Goal: Task Accomplishment & Management: Complete application form

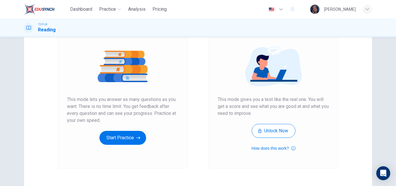
scroll to position [59, 0]
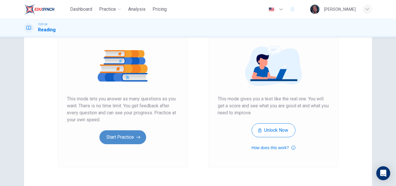
click at [123, 131] on button "Start Practice" at bounding box center [122, 137] width 47 height 14
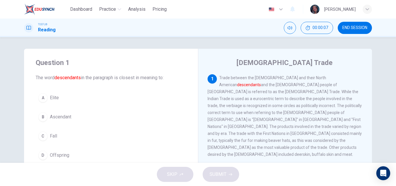
scroll to position [17, 0]
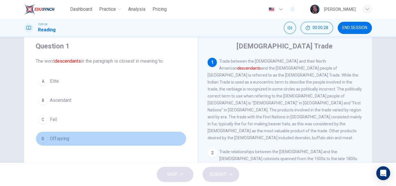
click at [72, 132] on button "D Offspring" at bounding box center [111, 138] width 151 height 14
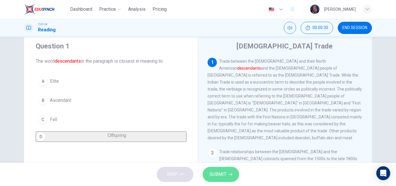
click at [221, 175] on span "SUBMIT" at bounding box center [217, 174] width 17 height 8
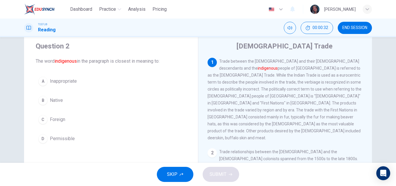
click at [70, 100] on button "B Native" at bounding box center [111, 100] width 151 height 14
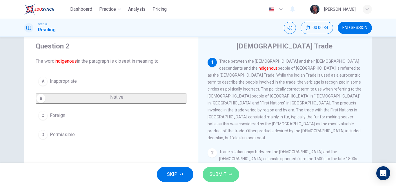
click at [219, 173] on span "SUBMIT" at bounding box center [217, 174] width 17 height 8
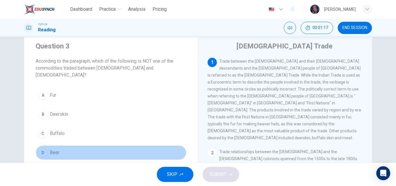
click at [83, 149] on button "D Beer" at bounding box center [111, 152] width 151 height 14
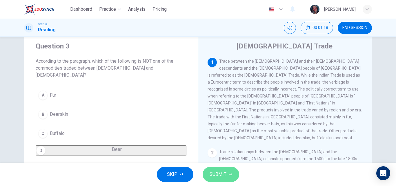
click at [219, 172] on span "SUBMIT" at bounding box center [217, 174] width 17 height 8
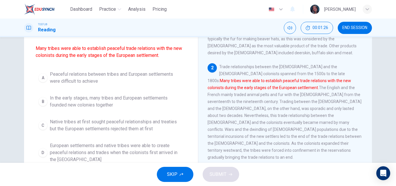
scroll to position [53, 0]
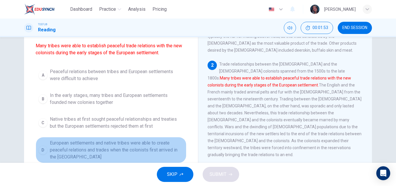
click at [105, 147] on span "European settlements and native tribes were able to create peaceful relations a…" at bounding box center [117, 149] width 134 height 21
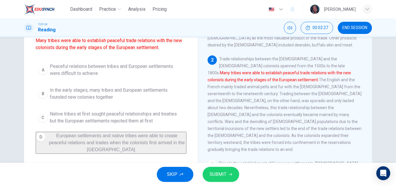
scroll to position [59, 0]
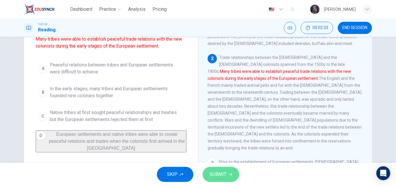
click at [217, 172] on span "SUBMIT" at bounding box center [217, 174] width 17 height 8
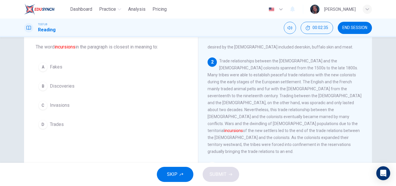
scroll to position [30, 0]
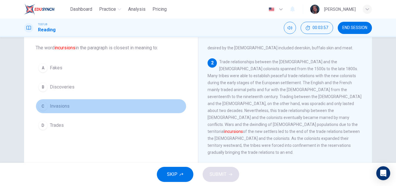
click at [73, 106] on button "C Invasions" at bounding box center [111, 106] width 151 height 14
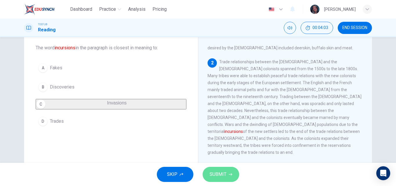
click at [224, 176] on span "SUBMIT" at bounding box center [217, 174] width 17 height 8
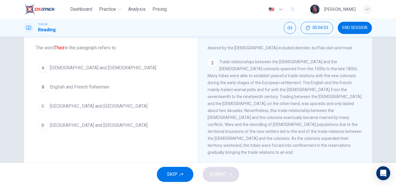
scroll to position [121, 0]
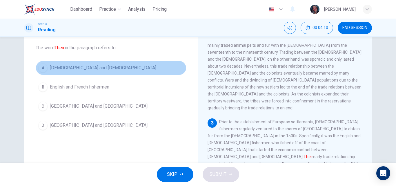
click at [78, 63] on button "A Native Americans and Europeans" at bounding box center [111, 68] width 151 height 14
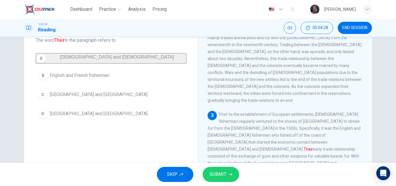
scroll to position [38, 0]
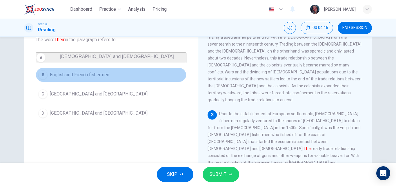
click at [95, 78] on span "English and French fishermen" at bounding box center [79, 74] width 59 height 7
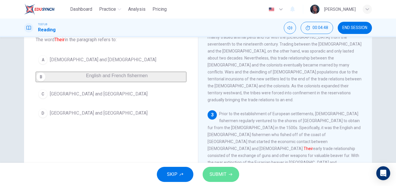
click at [225, 168] on button "SUBMIT" at bounding box center [220, 173] width 36 height 15
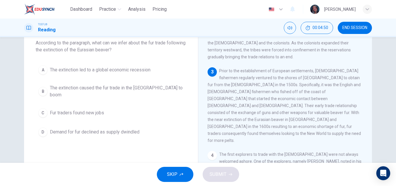
scroll to position [34, 0]
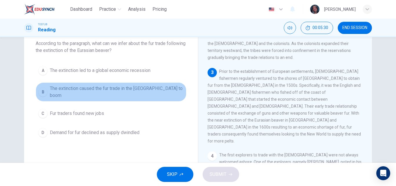
click at [152, 88] on span "The extinction caused the fur trade in the New World to boom" at bounding box center [117, 92] width 134 height 14
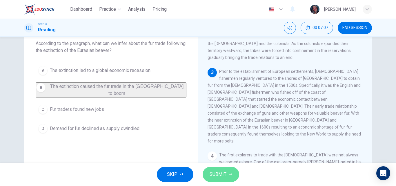
click at [216, 172] on span "SUBMIT" at bounding box center [217, 174] width 17 height 8
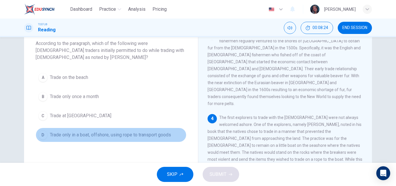
click at [102, 136] on span "Trade only in a boat, offshore, using rope to transport goods" at bounding box center [110, 134] width 121 height 7
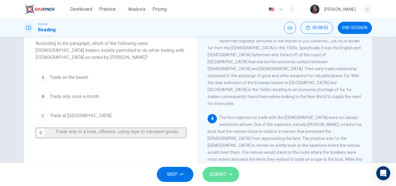
click at [223, 175] on span "SUBMIT" at bounding box center [217, 174] width 17 height 8
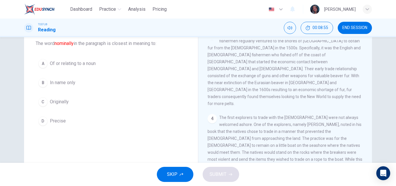
scroll to position [278, 0]
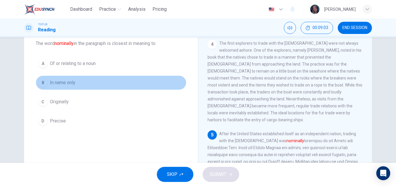
click at [76, 85] on button "B In name only" at bounding box center [111, 82] width 151 height 14
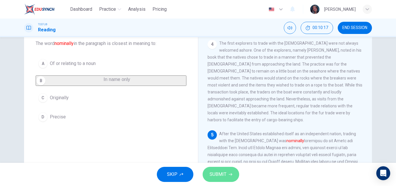
click at [227, 173] on button "SUBMIT" at bounding box center [220, 173] width 36 height 15
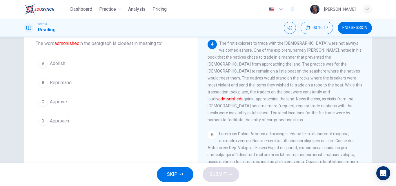
scroll to position [236, 0]
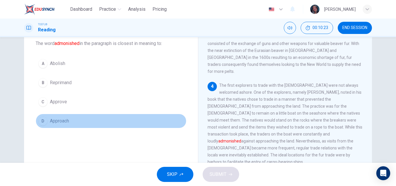
click at [151, 116] on button "D Approach" at bounding box center [111, 120] width 151 height 14
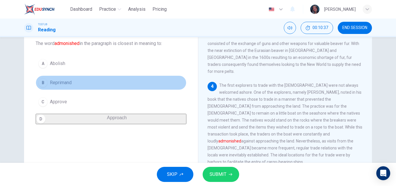
click at [89, 81] on button "B Reprimand" at bounding box center [111, 82] width 151 height 14
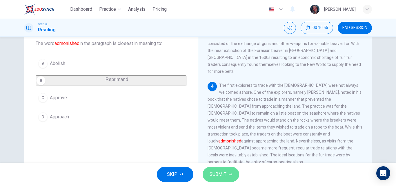
click at [204, 172] on button "SUBMIT" at bounding box center [220, 173] width 36 height 15
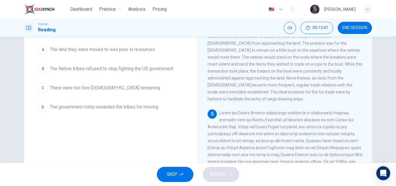
scroll to position [46, 0]
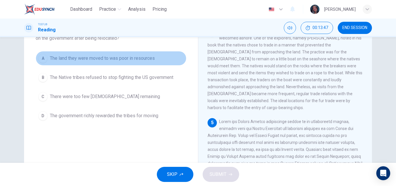
click at [107, 57] on span "The land they were moved to was poor in resources" at bounding box center [102, 58] width 105 height 7
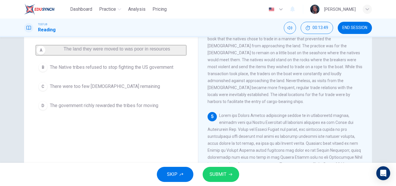
scroll to position [53, 0]
click at [225, 171] on span "SUBMIT" at bounding box center [217, 174] width 17 height 8
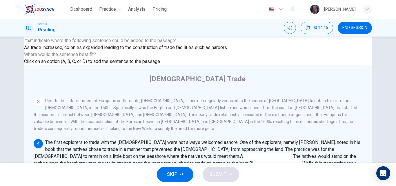
scroll to position [36, 0]
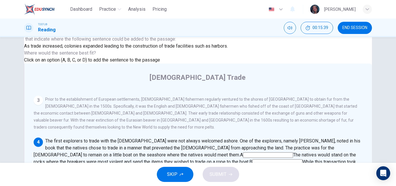
click at [317, 173] on input at bounding box center [292, 176] width 50 height 6
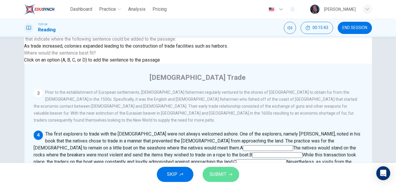
click at [225, 173] on span "SUBMIT" at bounding box center [217, 174] width 17 height 8
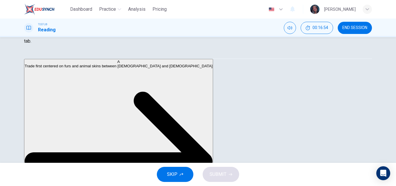
scroll to position [142, 0]
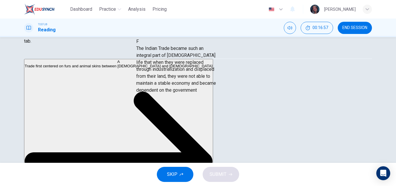
drag, startPoint x: 81, startPoint y: 132, endPoint x: 188, endPoint y: 96, distance: 112.9
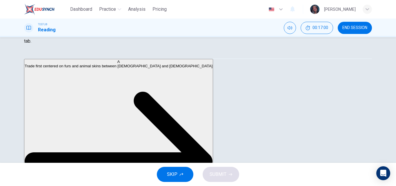
scroll to position [57, 0]
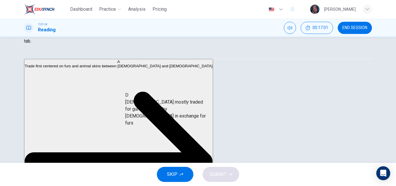
drag, startPoint x: 74, startPoint y: 113, endPoint x: 191, endPoint y: 109, distance: 117.6
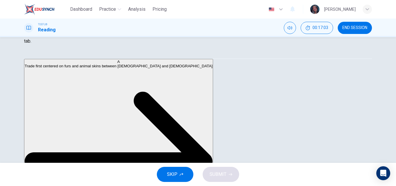
scroll to position [0, 0]
drag, startPoint x: 89, startPoint y: 74, endPoint x: 212, endPoint y: 123, distance: 132.4
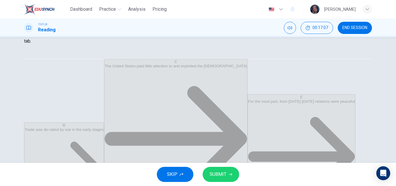
click at [223, 172] on span "SUBMIT" at bounding box center [217, 174] width 17 height 8
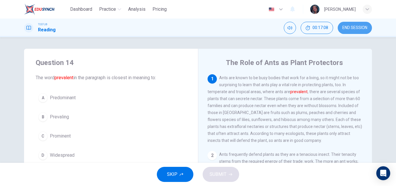
click at [360, 27] on span "END SESSION" at bounding box center [354, 27] width 25 height 5
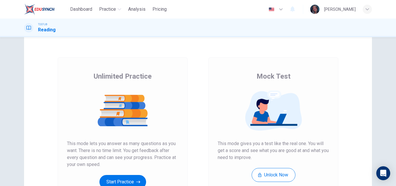
scroll to position [14, 0]
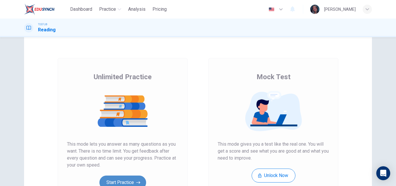
click at [129, 182] on button "Start Practice" at bounding box center [122, 182] width 47 height 14
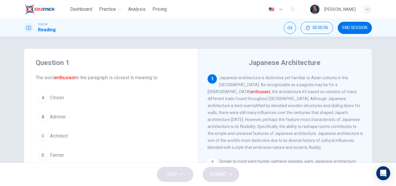
scroll to position [2, 0]
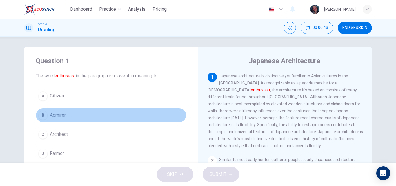
click at [47, 113] on button "B Admirer" at bounding box center [111, 115] width 151 height 14
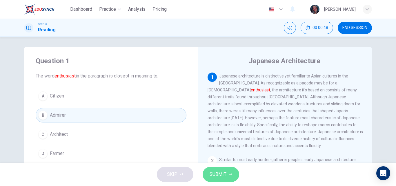
click at [220, 179] on button "SUBMIT" at bounding box center [220, 173] width 36 height 15
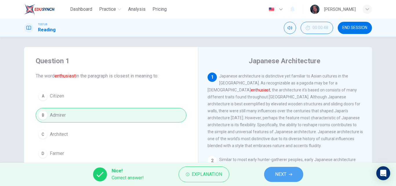
click at [285, 173] on span "NEXT" at bounding box center [280, 174] width 11 height 8
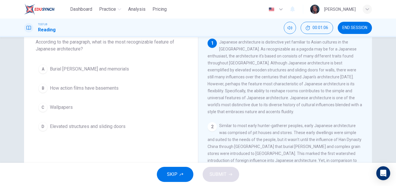
scroll to position [35, 0]
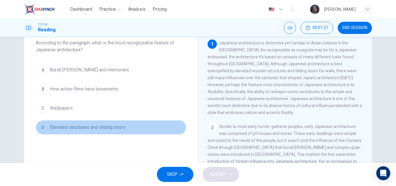
click at [89, 125] on span "Elevated structures and sliding doors" at bounding box center [88, 127] width 76 height 7
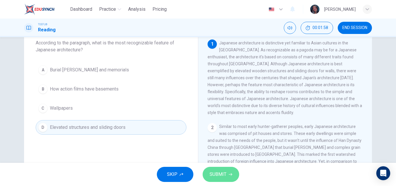
click at [227, 171] on button "SUBMIT" at bounding box center [220, 173] width 36 height 15
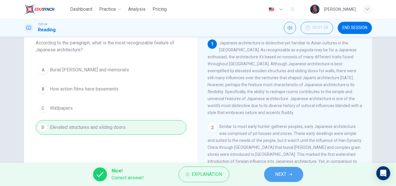
click at [287, 171] on button "NEXT" at bounding box center [283, 173] width 39 height 15
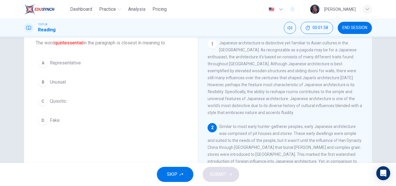
scroll to position [58, 0]
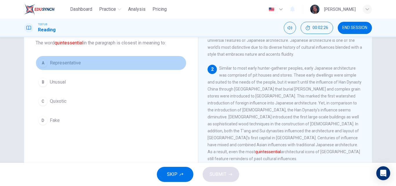
click at [85, 60] on button "A Representative" at bounding box center [111, 63] width 151 height 14
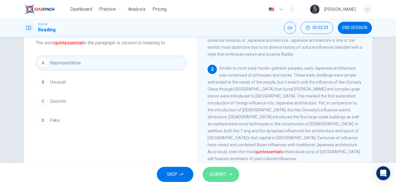
click at [222, 169] on button "SUBMIT" at bounding box center [220, 173] width 36 height 15
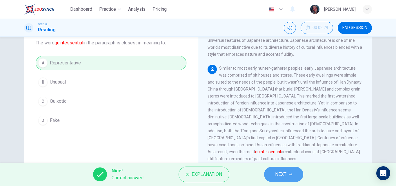
click at [279, 175] on span "NEXT" at bounding box center [280, 174] width 11 height 8
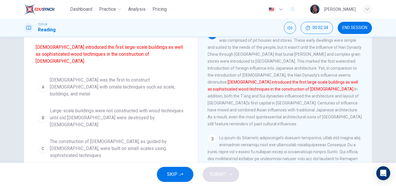
scroll to position [53, 0]
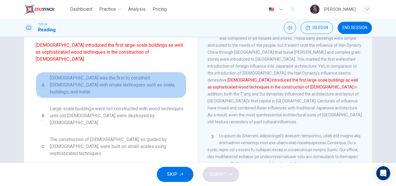
click at [118, 74] on span "Buddhism was the first to construct temples with ornate techniques such as scal…" at bounding box center [117, 84] width 134 height 21
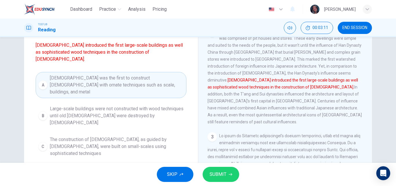
click at [149, 166] on span "Buddhist influences led to temples with ornate wood techniques being constructe…" at bounding box center [117, 176] width 134 height 21
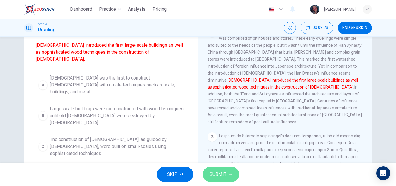
click at [219, 174] on span "SUBMIT" at bounding box center [217, 174] width 17 height 8
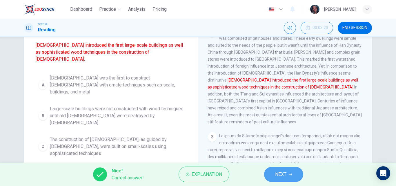
click at [289, 176] on button "NEXT" at bounding box center [283, 173] width 39 height 15
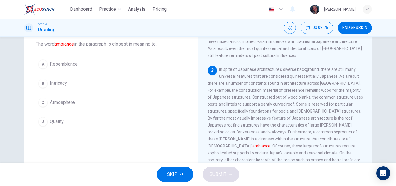
scroll to position [32, 0]
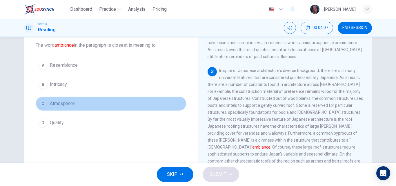
click at [70, 105] on span "Atmosphere" at bounding box center [62, 103] width 25 height 7
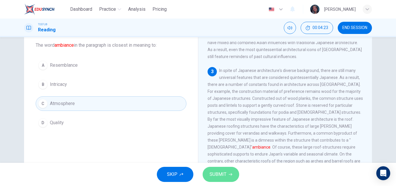
click at [222, 171] on span "SUBMIT" at bounding box center [217, 174] width 17 height 8
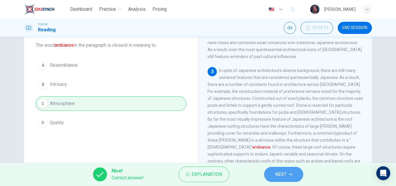
click at [289, 169] on button "NEXT" at bounding box center [283, 173] width 39 height 15
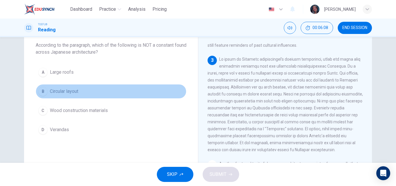
click at [79, 96] on button "B Circular layout" at bounding box center [111, 91] width 151 height 14
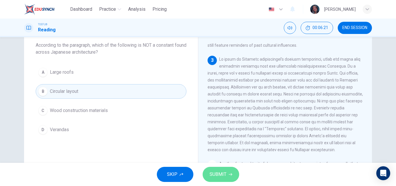
click at [218, 170] on span "SUBMIT" at bounding box center [217, 174] width 17 height 8
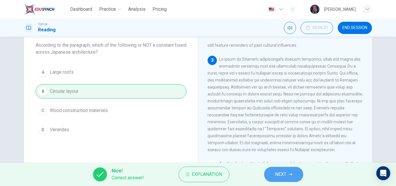
click at [279, 177] on span "NEXT" at bounding box center [280, 174] width 11 height 8
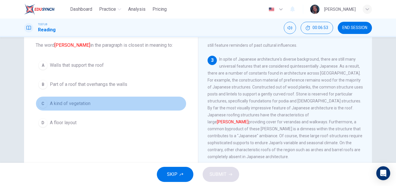
click at [76, 102] on span "A kind of vegetation" at bounding box center [70, 103] width 41 height 7
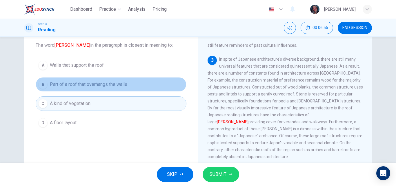
click at [83, 85] on span "Part of a roof that overhangs the walls" at bounding box center [88, 84] width 77 height 7
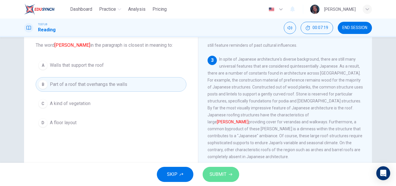
click at [217, 177] on span "SUBMIT" at bounding box center [217, 174] width 17 height 8
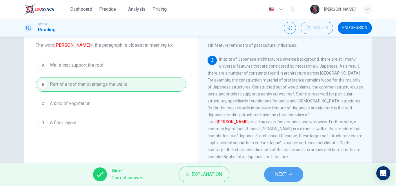
click at [288, 168] on button "NEXT" at bounding box center [283, 173] width 39 height 15
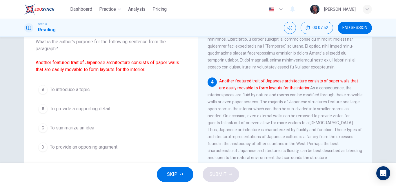
scroll to position [40, 0]
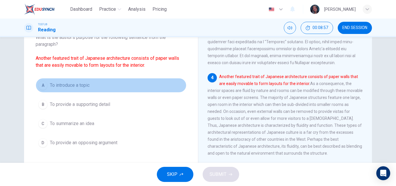
click at [103, 86] on button "A To introduce a topic" at bounding box center [111, 85] width 151 height 14
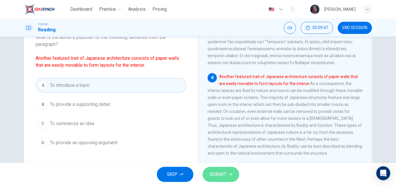
click at [228, 172] on button "SUBMIT" at bounding box center [220, 173] width 36 height 15
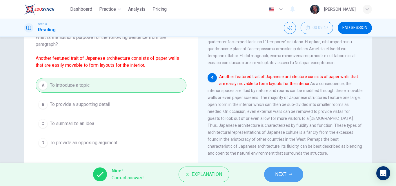
click at [283, 174] on span "NEXT" at bounding box center [280, 174] width 11 height 8
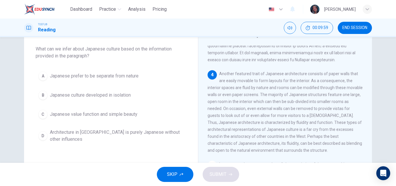
scroll to position [268, 0]
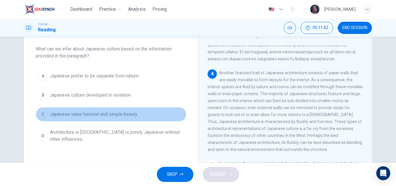
click at [113, 115] on span "Japanese value function and simple beauty" at bounding box center [93, 114] width 87 height 7
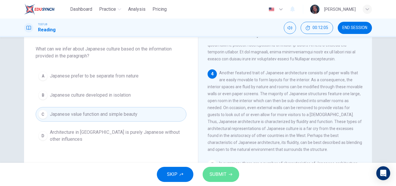
click at [214, 171] on span "SUBMIT" at bounding box center [217, 174] width 17 height 8
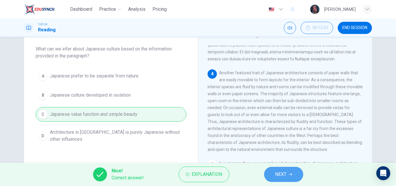
click at [283, 177] on span "NEXT" at bounding box center [280, 174] width 11 height 8
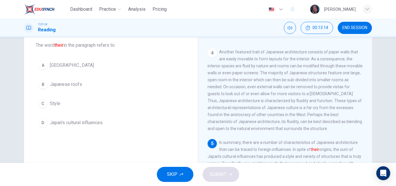
scroll to position [30, 0]
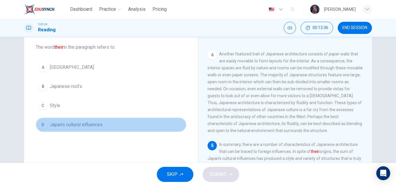
click at [84, 124] on span "Japan's cultural influences" at bounding box center [76, 124] width 53 height 7
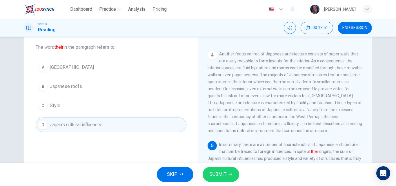
click at [95, 107] on button "C Style" at bounding box center [111, 105] width 151 height 14
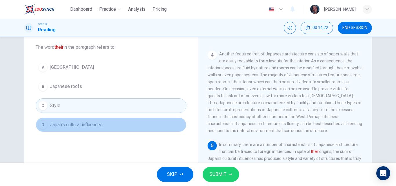
click at [115, 125] on button "D Japan's cultural influences" at bounding box center [111, 124] width 151 height 14
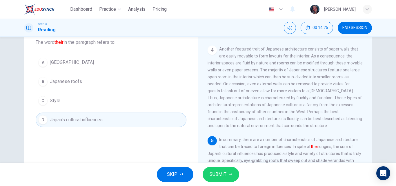
scroll to position [36, 0]
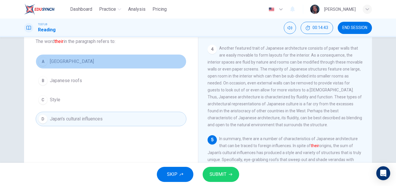
click at [141, 63] on button "A Japan" at bounding box center [111, 61] width 151 height 14
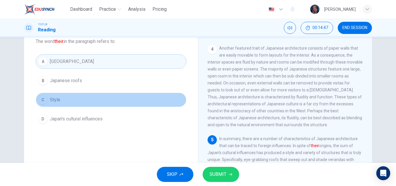
click at [85, 95] on button "C Style" at bounding box center [111, 99] width 151 height 14
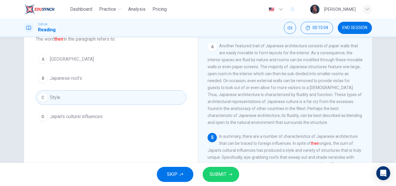
scroll to position [37, 0]
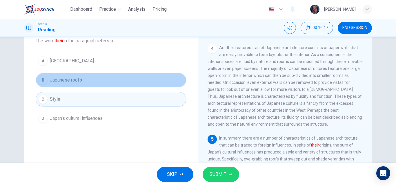
click at [113, 84] on button "B Japanese roofs" at bounding box center [111, 80] width 151 height 14
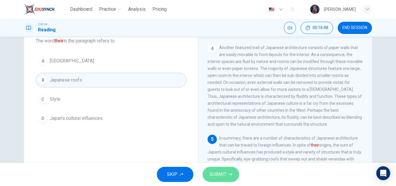
click at [233, 179] on button "SUBMIT" at bounding box center [220, 173] width 36 height 15
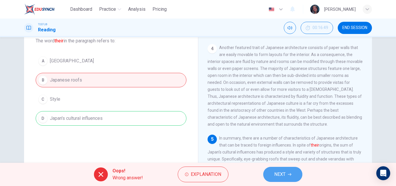
click at [288, 172] on button "NEXT" at bounding box center [282, 173] width 39 height 15
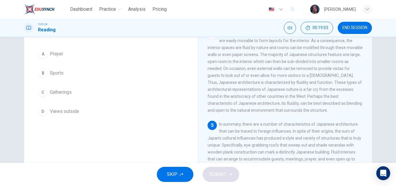
scroll to position [50, 0]
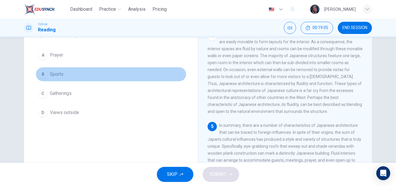
click at [76, 75] on button "B Sports" at bounding box center [111, 74] width 151 height 14
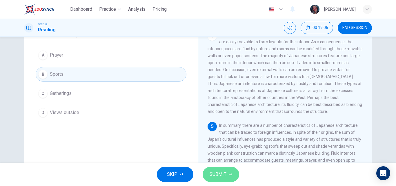
click at [212, 173] on span "SUBMIT" at bounding box center [217, 174] width 17 height 8
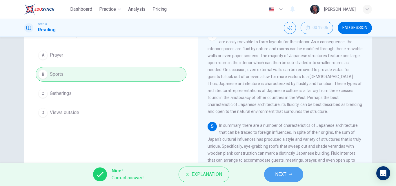
click at [272, 176] on button "NEXT" at bounding box center [283, 173] width 39 height 15
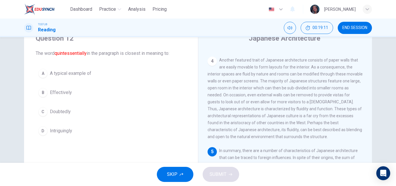
scroll to position [26, 0]
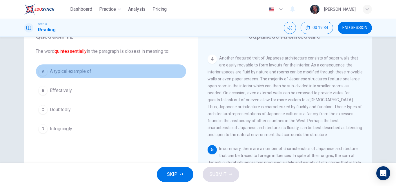
click at [95, 72] on button "A A typical example of" at bounding box center [111, 71] width 151 height 14
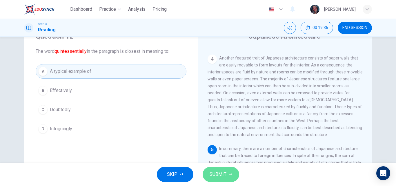
click at [221, 171] on span "SUBMIT" at bounding box center [217, 174] width 17 height 8
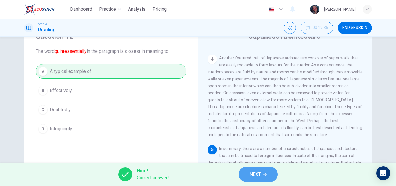
click at [258, 174] on span "NEXT" at bounding box center [254, 174] width 11 height 8
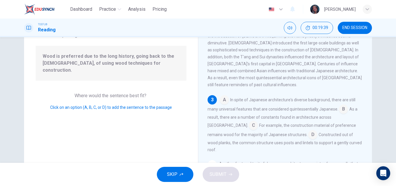
scroll to position [51, 0]
click at [308, 130] on input at bounding box center [312, 134] width 9 height 9
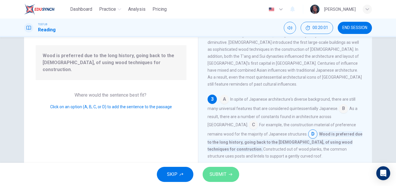
click at [222, 178] on span "SUBMIT" at bounding box center [217, 174] width 17 height 8
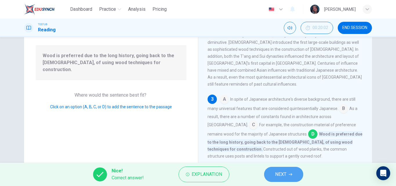
click at [278, 169] on button "NEXT" at bounding box center [283, 173] width 39 height 15
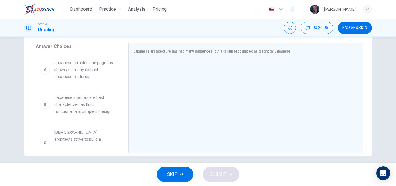
scroll to position [95, 0]
drag, startPoint x: 123, startPoint y: 76, endPoint x: 120, endPoint y: 83, distance: 7.2
click at [120, 83] on div "Answer Choices A Japanese temples and pagodas showcase many distinct Japanese f…" at bounding box center [197, 98] width 347 height 112
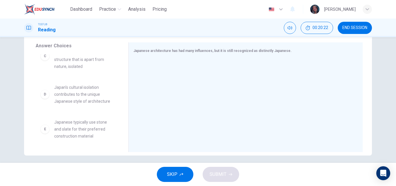
scroll to position [115, 0]
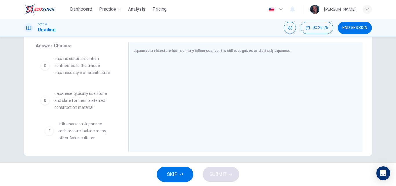
drag, startPoint x: 77, startPoint y: 136, endPoint x: 84, endPoint y: 138, distance: 7.7
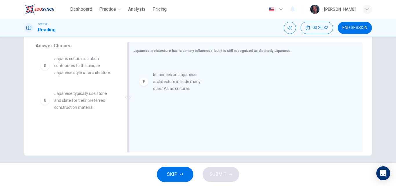
drag, startPoint x: 96, startPoint y: 126, endPoint x: 203, endPoint y: 76, distance: 117.9
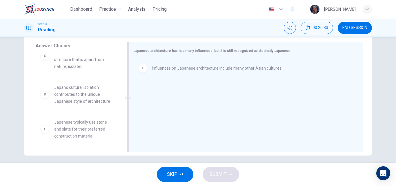
scroll to position [80, 0]
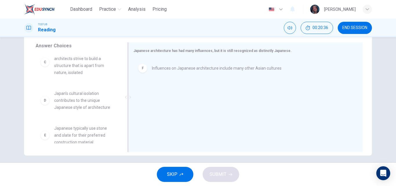
drag, startPoint x: 124, startPoint y: 118, endPoint x: 123, endPoint y: 111, distance: 7.2
click at [124, 111] on div at bounding box center [127, 96] width 7 height 109
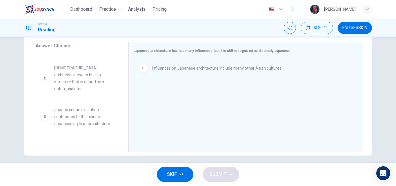
scroll to position [60, 0]
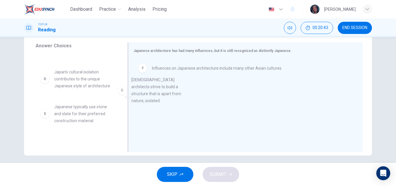
drag, startPoint x: 82, startPoint y: 87, endPoint x: 168, endPoint y: 98, distance: 86.3
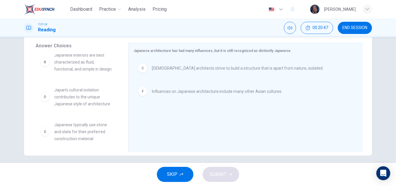
scroll to position [45, 0]
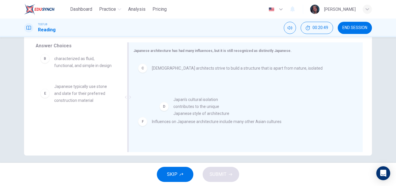
drag, startPoint x: 75, startPoint y: 94, endPoint x: 199, endPoint y: 108, distance: 124.5
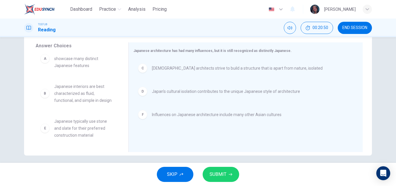
scroll to position [10, 0]
click at [230, 180] on button "SUBMIT" at bounding box center [220, 173] width 36 height 15
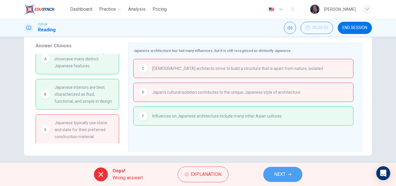
click at [267, 169] on button "NEXT" at bounding box center [282, 173] width 39 height 15
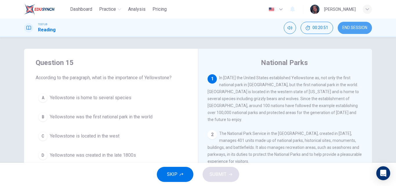
click at [354, 32] on button "END SESSION" at bounding box center [354, 28] width 34 height 12
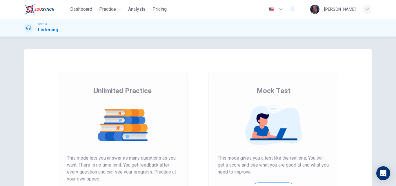
scroll to position [31, 0]
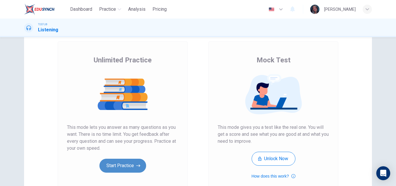
click at [131, 165] on button "Start Practice" at bounding box center [122, 165] width 47 height 14
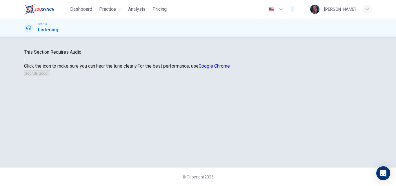
click at [25, 61] on icon "button" at bounding box center [25, 61] width 0 height 0
click at [261, 76] on div "This Section Requires Audio Click the icon to make sure you can hear the tune c…" at bounding box center [197, 63] width 347 height 28
click at [50, 76] on button "Sounds good!" at bounding box center [37, 73] width 26 height 6
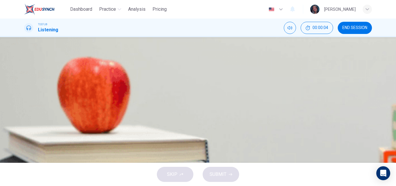
scroll to position [22, 0]
click at [25, 123] on button "button" at bounding box center [24, 126] width 1 height 6
type input "8"
click at [25, 123] on button "button" at bounding box center [24, 126] width 1 height 6
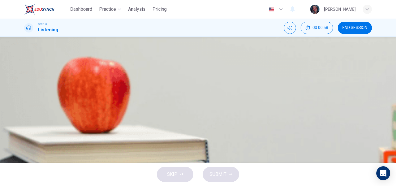
click at [25, 123] on button "button" at bounding box center [24, 126] width 1 height 6
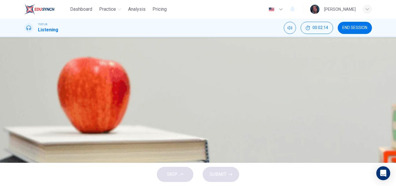
click at [24, 129] on span at bounding box center [24, 129] width 0 height 0
click at [25, 123] on button "button" at bounding box center [24, 126] width 1 height 6
click at [24, 129] on span at bounding box center [24, 129] width 0 height 0
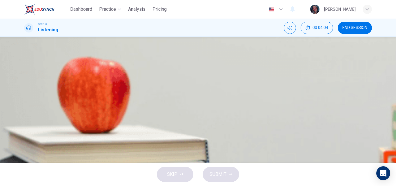
click at [43, 129] on div at bounding box center [197, 129] width 347 height 0
click at [24, 129] on span at bounding box center [24, 129] width 0 height 0
click at [25, 138] on button "Click to see the audio transcription" at bounding box center [24, 141] width 1 height 6
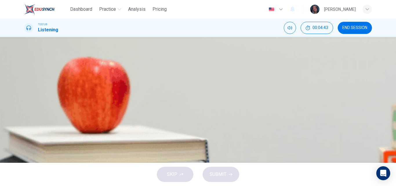
click at [30, 128] on icon "button" at bounding box center [28, 130] width 5 height 5
click at [228, 115] on button "D Van Gogh's most famous paintings" at bounding box center [197, 107] width 347 height 14
click at [135, 97] on span "Van Gogh's influence on 20th century art" at bounding box center [86, 93] width 97 height 7
click at [210, 72] on button "A A biography of Van Gogh" at bounding box center [197, 64] width 347 height 14
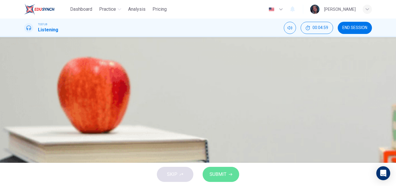
click at [227, 170] on button "SUBMIT" at bounding box center [220, 173] width 36 height 15
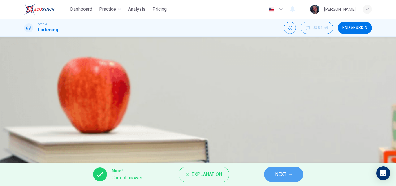
click at [281, 173] on span "NEXT" at bounding box center [280, 174] width 11 height 8
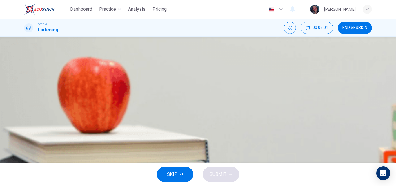
click at [24, 129] on span at bounding box center [24, 129] width 0 height 0
click at [25, 123] on button "button" at bounding box center [24, 126] width 1 height 6
click at [24, 129] on span at bounding box center [24, 129] width 0 height 0
click at [25, 123] on button "button" at bounding box center [24, 126] width 1 height 6
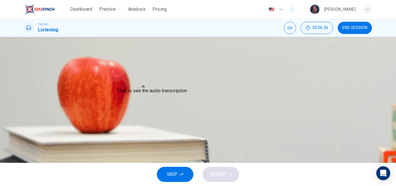
click at [25, 142] on icon "Click to see the audio transcription" at bounding box center [25, 142] width 0 height 0
click at [25, 127] on icon "button" at bounding box center [25, 127] width 0 height 0
click at [249, 72] on button "A It was strongly influenced by the Parisian sky" at bounding box center [197, 64] width 347 height 14
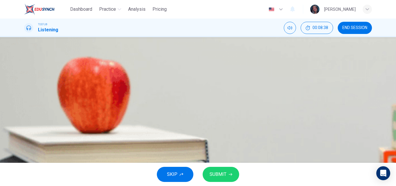
click at [25, 127] on icon "button" at bounding box center [25, 127] width 0 height 0
click at [24, 129] on span at bounding box center [24, 129] width 0 height 0
click at [31, 142] on icon "Click to see the audio transcription" at bounding box center [28, 145] width 6 height 7
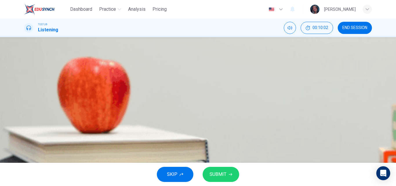
click at [234, 115] on button "D It was influenced by the people he met in Belgium" at bounding box center [197, 107] width 347 height 14
click at [29, 128] on icon "button" at bounding box center [28, 130] width 5 height 5
click at [25, 138] on button "Click to see the audio transcription" at bounding box center [24, 141] width 1 height 6
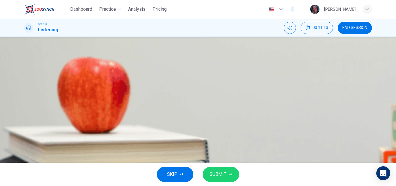
click at [25, 138] on button "Click to see the audio transcription" at bounding box center [24, 141] width 1 height 6
drag, startPoint x: 279, startPoint y: 86, endPoint x: 278, endPoint y: 92, distance: 6.1
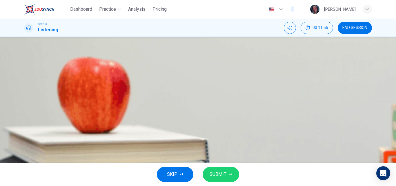
scroll to position [12, 0]
click at [130, 68] on span "It was strongly influenced by the Parisian sky" at bounding box center [84, 64] width 92 height 7
click at [220, 180] on button "SUBMIT" at bounding box center [220, 173] width 36 height 15
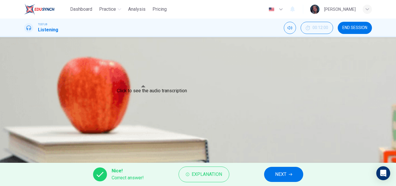
click at [25, 138] on button "Click to see the audio transcription" at bounding box center [24, 141] width 1 height 6
click at [287, 168] on button "NEXT" at bounding box center [283, 173] width 39 height 15
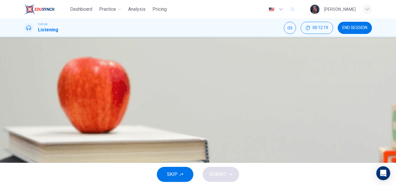
click at [143, 82] on span "It made him more sympathetic towards his subjects" at bounding box center [90, 78] width 105 height 7
click at [221, 173] on span "SUBMIT" at bounding box center [217, 174] width 17 height 8
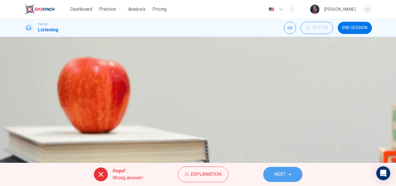
click at [278, 174] on span "NEXT" at bounding box center [279, 174] width 11 height 8
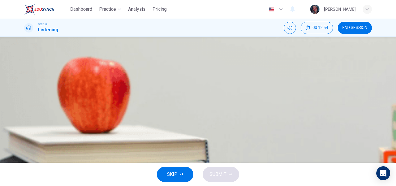
click at [155, 111] on span "It is assumed that this is the reason why he killed himself" at bounding box center [96, 107] width 117 height 7
click at [149, 97] on span "He had many "children" in the form of those he inspired" at bounding box center [93, 93] width 111 height 7
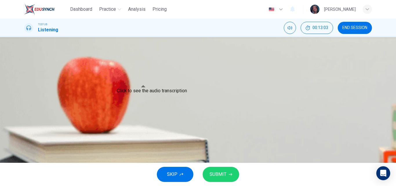
click at [25, 138] on button "Click to see the audio transcription" at bounding box center [24, 141] width 1 height 6
click at [155, 111] on span "It is assumed that this is the reason why he killed himself" at bounding box center [96, 107] width 117 height 7
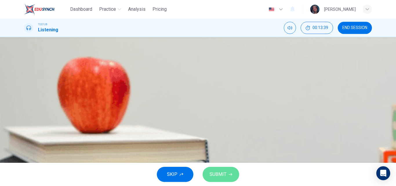
click at [218, 171] on span "SUBMIT" at bounding box center [217, 174] width 17 height 8
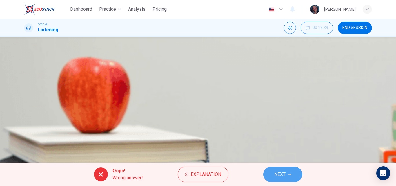
click at [281, 172] on span "NEXT" at bounding box center [279, 174] width 11 height 8
type input "48"
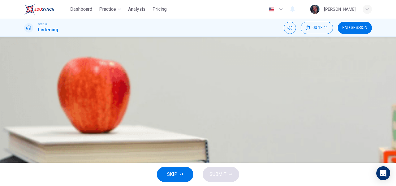
click at [25, 63] on button "button" at bounding box center [24, 61] width 1 height 6
type input "56"
click at [255, 72] on button "A Van Gogh's work was only recognized in his final two years" at bounding box center [197, 65] width 347 height 14
type input "48"
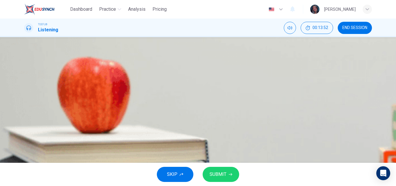
type input "0"
click at [224, 177] on span "SUBMIT" at bounding box center [217, 174] width 17 height 8
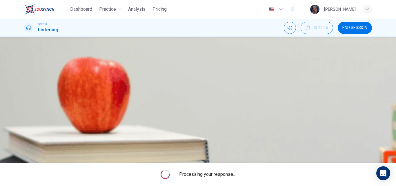
type input "48"
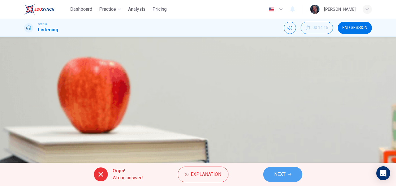
click at [272, 174] on button "NEXT" at bounding box center [282, 173] width 39 height 15
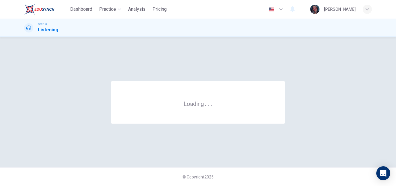
scroll to position [0, 0]
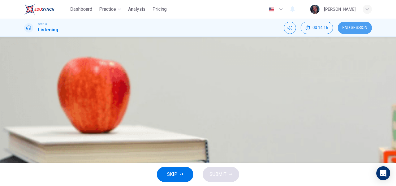
click at [360, 29] on span "END SESSION" at bounding box center [354, 27] width 25 height 5
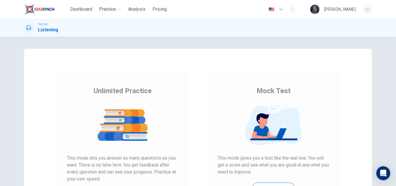
scroll to position [94, 0]
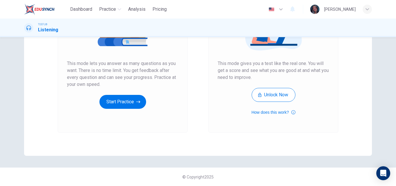
click at [131, 110] on div "Unlimited Practice This mode lets you answer as many questions as you want. The…" at bounding box center [123, 54] width 130 height 155
click at [130, 106] on button "Start Practice" at bounding box center [122, 102] width 47 height 14
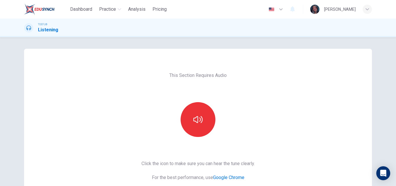
scroll to position [25, 0]
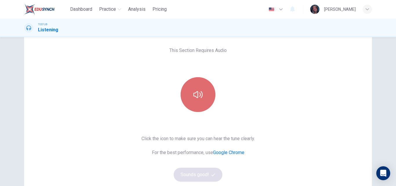
click at [191, 91] on button "button" at bounding box center [197, 94] width 35 height 35
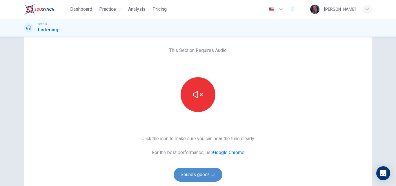
click at [199, 171] on button "Sounds good!" at bounding box center [197, 174] width 49 height 14
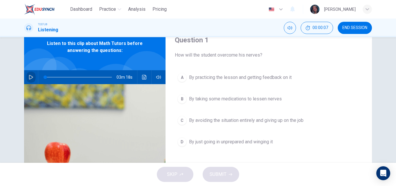
click at [30, 75] on icon "button" at bounding box center [31, 77] width 5 height 5
click at [27, 80] on button "button" at bounding box center [30, 77] width 9 height 14
click at [48, 77] on span at bounding box center [49, 76] width 3 height 3
click at [29, 76] on icon "button" at bounding box center [31, 77] width 5 height 5
click at [29, 76] on icon "button" at bounding box center [30, 76] width 3 height 3
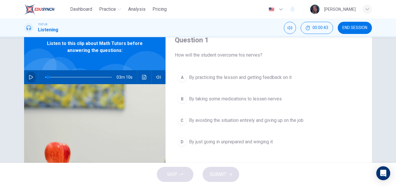
click at [29, 76] on icon "button" at bounding box center [31, 77] width 5 height 5
click at [29, 76] on icon "button" at bounding box center [30, 76] width 3 height 3
click at [29, 76] on icon "button" at bounding box center [31, 77] width 5 height 5
click at [29, 76] on icon "button" at bounding box center [30, 76] width 3 height 3
click at [29, 76] on icon "button" at bounding box center [31, 77] width 5 height 5
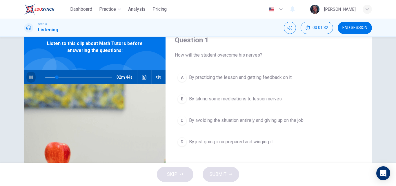
click at [29, 76] on icon "button" at bounding box center [30, 76] width 3 height 3
click at [29, 76] on icon "button" at bounding box center [31, 77] width 5 height 5
click at [29, 76] on icon "button" at bounding box center [30, 76] width 3 height 3
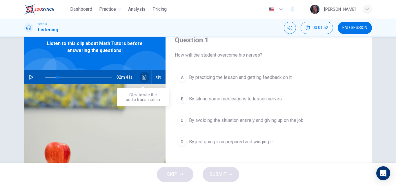
click at [140, 78] on button "Click to see the audio transcription" at bounding box center [144, 77] width 9 height 14
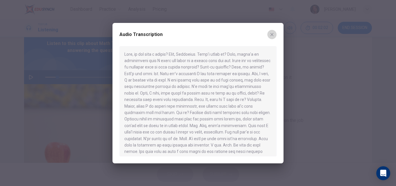
click at [269, 31] on button "button" at bounding box center [271, 34] width 9 height 9
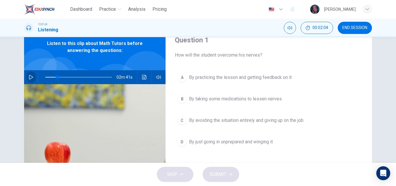
click at [32, 74] on button "button" at bounding box center [30, 77] width 9 height 14
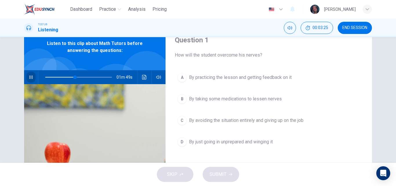
click at [32, 74] on button "button" at bounding box center [30, 77] width 9 height 14
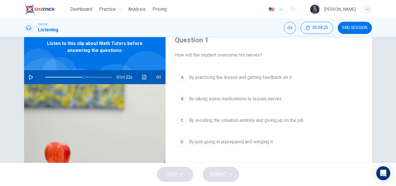
click at [32, 74] on button "button" at bounding box center [30, 77] width 9 height 14
click at [31, 78] on icon "button" at bounding box center [31, 77] width 5 height 5
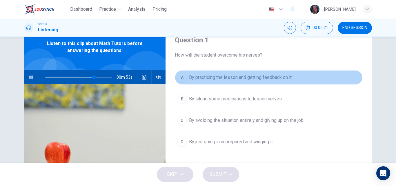
click at [214, 79] on span "By practicing the lesson and getting feedback on it" at bounding box center [240, 77] width 102 height 7
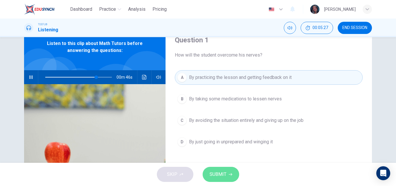
click at [222, 172] on span "SUBMIT" at bounding box center [217, 174] width 17 height 8
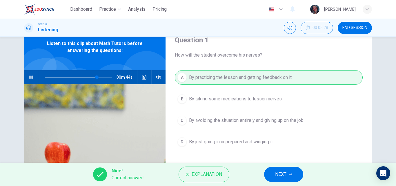
click at [274, 177] on button "NEXT" at bounding box center [283, 173] width 39 height 15
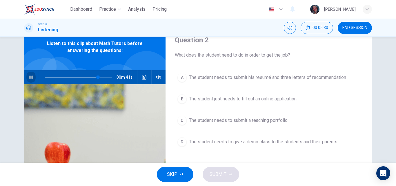
click at [28, 80] on button "button" at bounding box center [30, 77] width 9 height 14
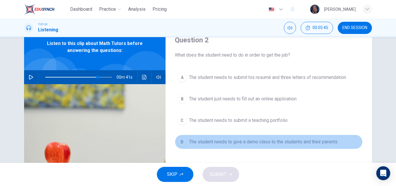
click at [249, 147] on button "D The student needs to give a demo class to the students and their parents" at bounding box center [269, 141] width 188 height 14
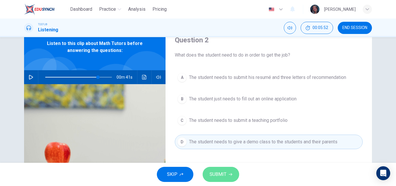
click at [222, 173] on span "SUBMIT" at bounding box center [217, 174] width 17 height 8
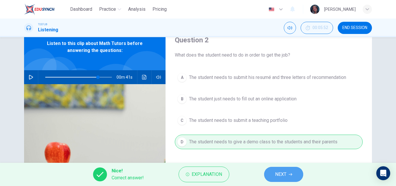
click at [272, 172] on button "NEXT" at bounding box center [283, 173] width 39 height 15
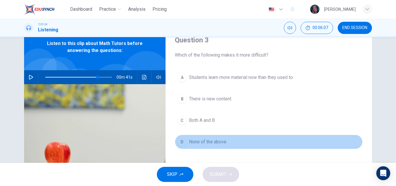
click at [229, 144] on button "D None of the above" at bounding box center [269, 141] width 188 height 14
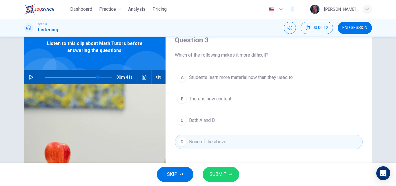
click at [138, 73] on div "00m 41s" at bounding box center [94, 77] width 141 height 14
click at [142, 75] on icon "Click to see the audio transcription" at bounding box center [144, 77] width 4 height 5
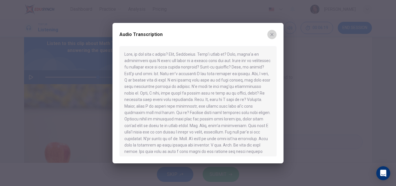
click at [271, 32] on icon "button" at bounding box center [271, 34] width 5 height 5
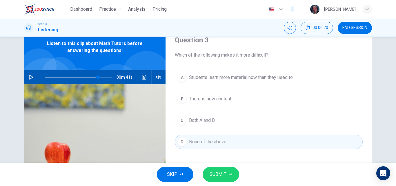
click at [223, 112] on div "A Students learn more material now than they used to B There is new content C B…" at bounding box center [269, 115] width 188 height 90
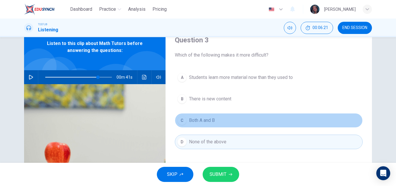
click at [221, 118] on button "C Both A and B" at bounding box center [269, 120] width 188 height 14
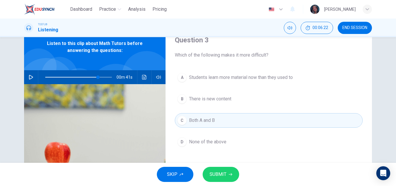
drag, startPoint x: 222, startPoint y: 166, endPoint x: 223, endPoint y: 171, distance: 5.6
click at [223, 171] on div "SKIP SUBMIT" at bounding box center [198, 173] width 396 height 23
click at [223, 171] on span "SUBMIT" at bounding box center [217, 174] width 17 height 8
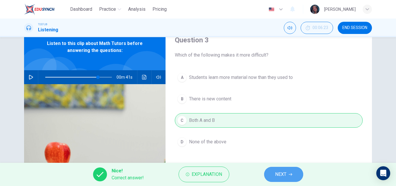
click at [270, 173] on button "NEXT" at bounding box center [283, 173] width 39 height 15
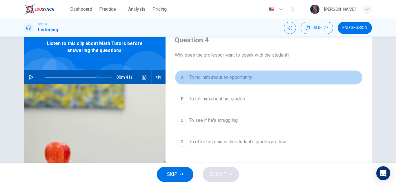
click at [224, 76] on span "To tell him about an opportunity" at bounding box center [220, 77] width 63 height 7
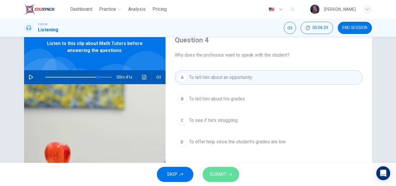
click at [221, 174] on span "SUBMIT" at bounding box center [217, 174] width 17 height 8
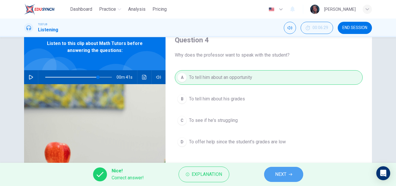
click at [268, 171] on button "NEXT" at bounding box center [283, 173] width 39 height 15
type input "79"
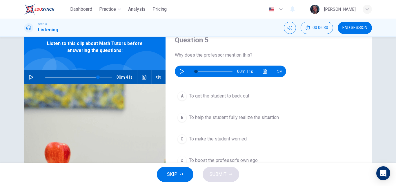
click at [179, 66] on button "button" at bounding box center [181, 71] width 9 height 12
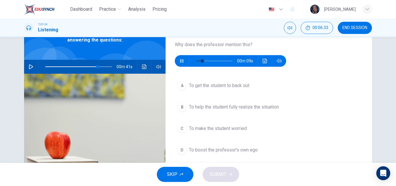
scroll to position [36, 0]
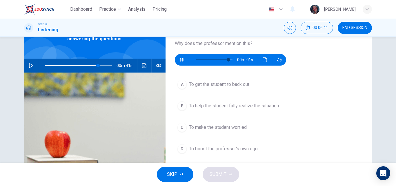
type input "0"
click at [231, 105] on span "To help the student fully realize the situation" at bounding box center [234, 105] width 90 height 7
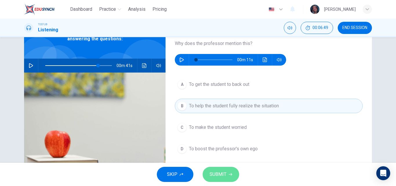
click at [222, 180] on button "SUBMIT" at bounding box center [220, 173] width 36 height 15
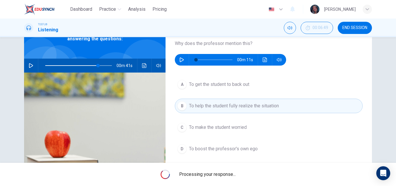
type input "79"
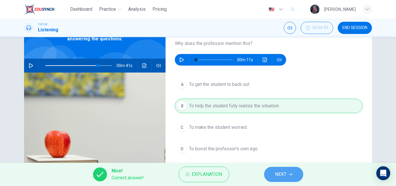
click at [273, 173] on button "NEXT" at bounding box center [283, 173] width 39 height 15
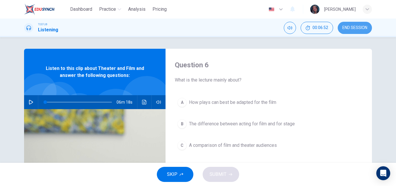
click at [352, 28] on span "END SESSION" at bounding box center [354, 27] width 25 height 5
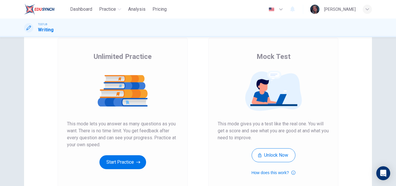
scroll to position [40, 0]
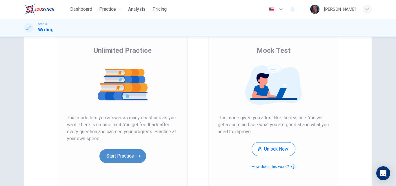
click at [118, 158] on button "Start Practice" at bounding box center [122, 156] width 47 height 14
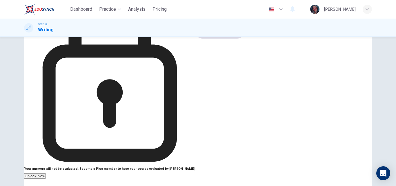
scroll to position [64, 0]
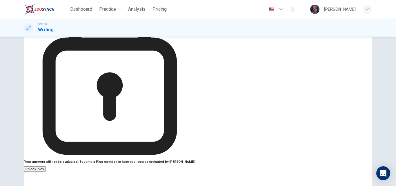
click at [244, 32] on button "Sounds good!" at bounding box center [219, 25] width 49 height 14
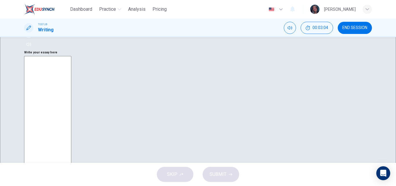
scroll to position [194, 0]
click at [33, 17] on button "button" at bounding box center [28, 12] width 9 height 9
click at [33, 5] on button "button" at bounding box center [28, -1] width 9 height 9
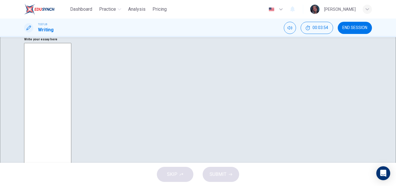
click at [33, 5] on button "button" at bounding box center [28, -1] width 9 height 9
click at [66, 10] on span at bounding box center [67, 8] width 3 height 3
click at [33, 5] on button "button" at bounding box center [28, -1] width 9 height 9
click at [33, 27] on button "Click to see the audio transcription" at bounding box center [28, 21] width 9 height 9
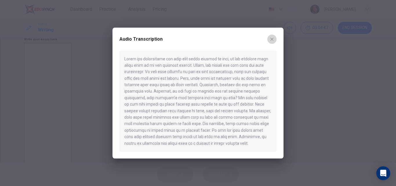
click at [271, 38] on icon "button" at bounding box center [271, 39] width 5 height 5
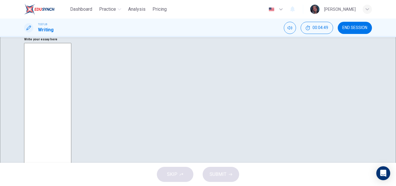
click at [31, 2] on icon "button" at bounding box center [28, 0] width 5 height 5
drag, startPoint x: 392, startPoint y: 117, endPoint x: 395, endPoint y: 102, distance: 15.3
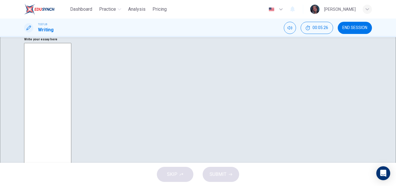
click at [395, 102] on div "Question 1 Question Type : Integrated Writing Task Directions : For this task, …" at bounding box center [198, 99] width 396 height 125
click at [31, 10] on icon "button" at bounding box center [29, 7] width 4 height 5
click at [133, 18] on span at bounding box center [134, 15] width 3 height 3
click at [31, 10] on icon "button" at bounding box center [28, 7] width 5 height 5
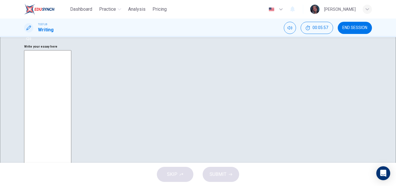
click at [31, 10] on icon "button" at bounding box center [28, 7] width 5 height 5
click at [160, 18] on span at bounding box center [161, 15] width 3 height 3
click at [33, 34] on button "Click to see the audio transcription" at bounding box center [28, 29] width 9 height 9
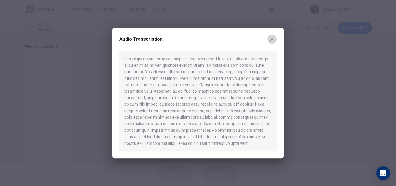
click at [271, 36] on button "button" at bounding box center [271, 38] width 9 height 9
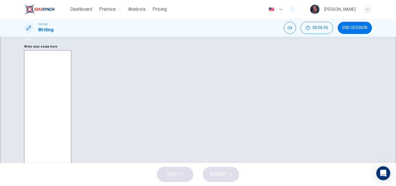
type input "0"
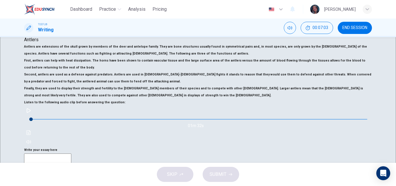
scroll to position [135, 0]
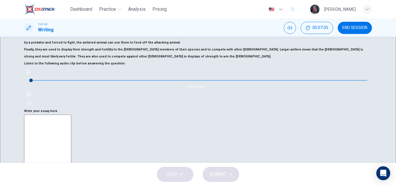
type textarea "I"
type textarea "x"
type textarea "In"
type textarea "x"
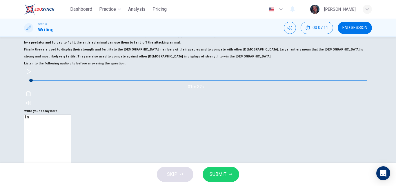
type textarea "In"
type textarea "x"
type textarea "In t"
type textarea "x"
type textarea "In th"
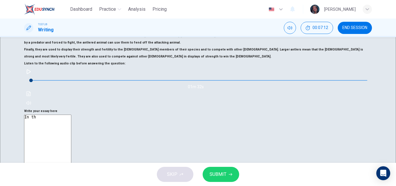
type textarea "x"
type textarea "In the"
type textarea "x"
type textarea "In the"
type textarea "x"
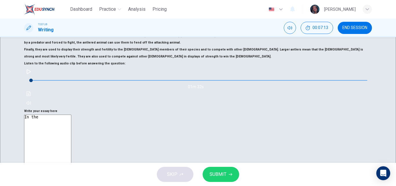
type textarea "In the l"
type textarea "x"
type textarea "In the le"
type textarea "x"
type textarea "In the lec"
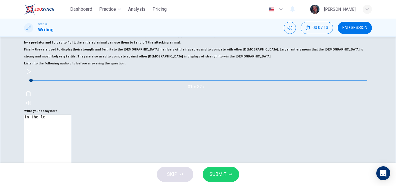
type textarea "x"
type textarea "In the lect"
type textarea "x"
type textarea "In the lectu"
type textarea "x"
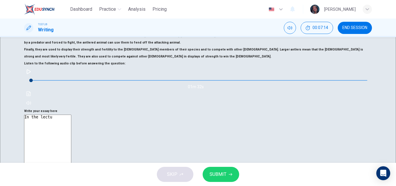
type textarea "In the lectur"
type textarea "x"
type textarea "In the lecture"
type textarea "x"
type textarea "In the lecture"
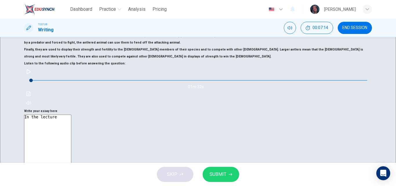
type textarea "x"
type textarea "In the lecture t"
type textarea "x"
type textarea "In the lecture th"
type textarea "x"
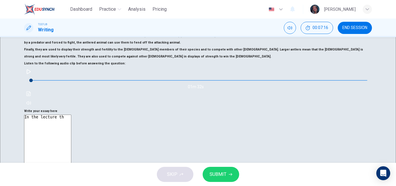
type textarea "In the lecture the"
type textarea "x"
type textarea "In the lecture the"
type textarea "x"
type textarea "In the lecture the p"
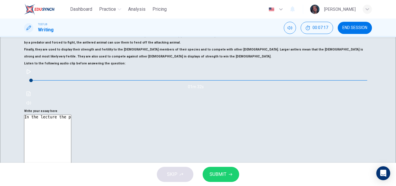
type textarea "x"
type textarea "In the lecture the pr"
type textarea "x"
type textarea "In the lecture the pro"
type textarea "x"
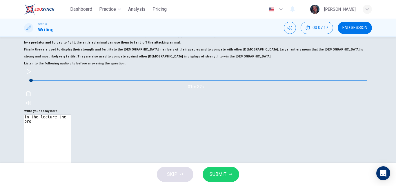
type textarea "In the lecture the prof"
type textarea "x"
type textarea "In the lecture the profe"
type textarea "x"
type textarea "In the lecture the profes"
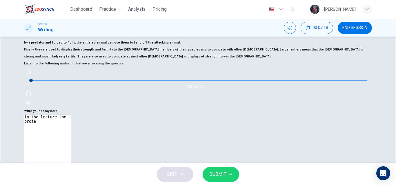
type textarea "x"
type textarea "In the lecture the profess"
type textarea "x"
type textarea "In the lecture the professo"
type textarea "x"
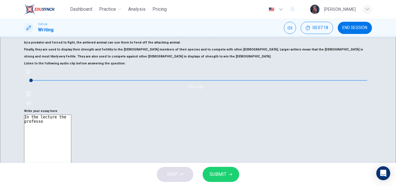
type textarea "In the lecture the professor"
type textarea "x"
type textarea "In the lecture the professor"
type textarea "x"
type textarea "In the lecture the professor p"
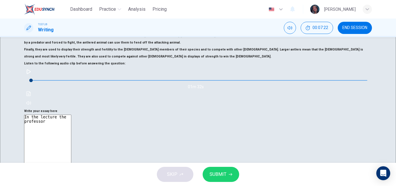
type textarea "x"
type textarea "In the lecture the professor [PERSON_NAME]"
type textarea "x"
type textarea "In the lecture the professor poi"
type textarea "x"
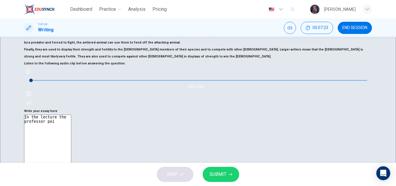
type textarea "In the lecture the professor [PERSON_NAME]"
type textarea "x"
type textarea "In the lecture the professor point"
type textarea "x"
type textarea "In the lecture the professor points"
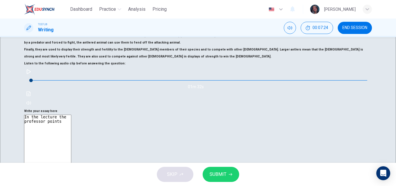
type textarea "x"
type textarea "In the lecture the professor points"
type textarea "x"
type textarea "In the lecture the professor points s"
type textarea "x"
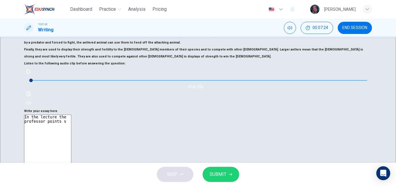
type textarea "In the lecture the professor points se"
type textarea "x"
type textarea "In the lecture the professor points sev"
type textarea "x"
type textarea "In the lecture the professor points sevr"
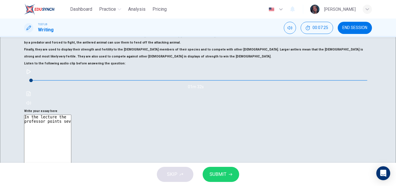
type textarea "x"
type textarea "In the lecture the professor points [PERSON_NAME]"
type textarea "x"
type textarea "In the lecture the professor points [PERSON_NAME]"
type textarea "x"
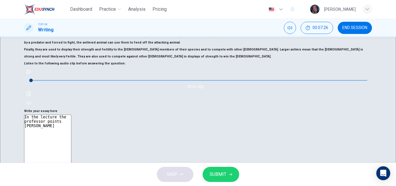
type textarea "In the lecture the professor points sevrals"
type textarea "x"
type textarea "In the lecture the professor points [PERSON_NAME]"
type textarea "x"
type textarea "In the lecture the professor points [PERSON_NAME]"
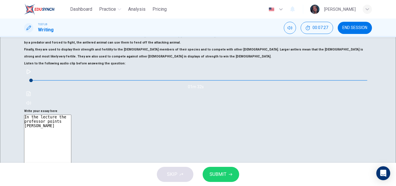
type textarea "x"
type textarea "In the lecture the professor points sevr"
type textarea "x"
type textarea "In the lecture the professor points sevre"
type textarea "x"
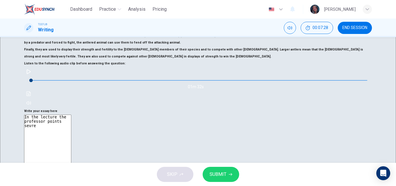
type textarea "In the lecture the professor points sevr"
type textarea "x"
type textarea "In the lecture the professor points sev"
type textarea "x"
type textarea "In the lecture the professor points se"
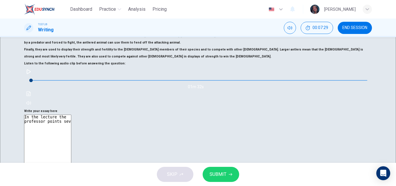
type textarea "x"
type textarea "In the lecture the professor points"
type textarea "x"
type textarea "In the lecture the professor [PERSON_NAME]"
type textarea "x"
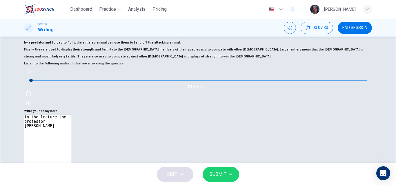
type textarea "In the lecture the professor poi"
type textarea "x"
type textarea "In the lecture the professor [PERSON_NAME]"
type textarea "x"
type textarea "In the lecture the professor p"
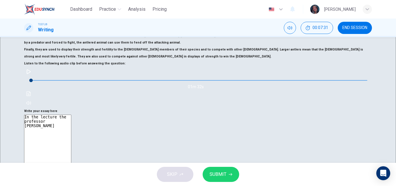
type textarea "x"
type textarea "In the lecture the professor"
type textarea "x"
type textarea "In the lecture the professor g"
type textarea "x"
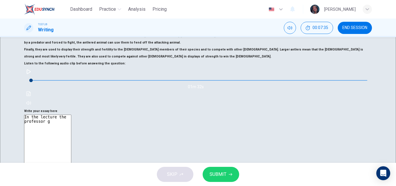
type textarea "In the lecture the professor [PERSON_NAME]"
type textarea "x"
type textarea "In the lecture the professor [PERSON_NAME]"
type textarea "x"
type textarea "In the lecture the professor gave"
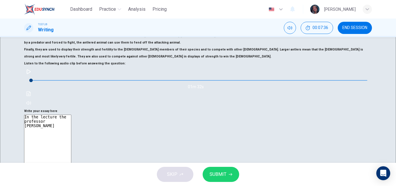
type textarea "x"
type textarea "In the lecture the professor gave"
type textarea "x"
type textarea "In the lecture the professor gave s"
type textarea "x"
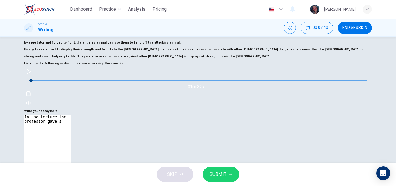
type textarea "In the lecture the professor gave se"
type textarea "x"
type textarea "In the lecture the professor gave ser"
type textarea "x"
type textarea "In the lecture the professor gave [PERSON_NAME]"
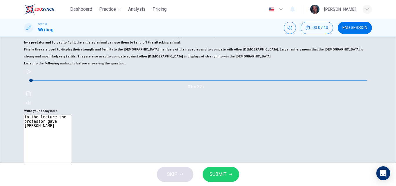
type textarea "x"
type textarea "In the lecture the professor gave [PERSON_NAME]"
type textarea "x"
type textarea "In the lecture the professor gave [PERSON_NAME]"
type textarea "x"
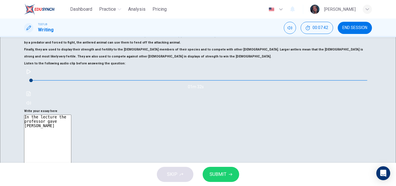
type textarea "In the lecture the professor gave [PERSON_NAME]"
type textarea "x"
type textarea "In the lecture the professor gave [PERSON_NAME]"
type textarea "x"
type textarea "In the lecture the professor gave ser"
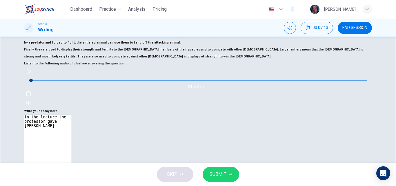
type textarea "x"
type textarea "In the lecture the professor gave se"
type textarea "x"
type textarea "In the lecture the professor gave [PERSON_NAME]"
type textarea "x"
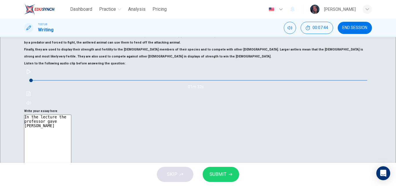
type textarea "In the lecture the professor gave [PERSON_NAME]"
type textarea "x"
type textarea "In the lecture the professor gave [PERSON_NAME]"
type textarea "x"
type textarea "In the lecture the professor gave [PERSON_NAME]"
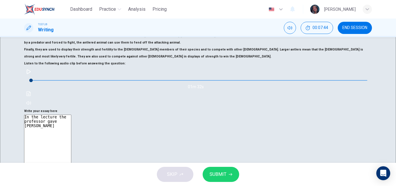
type textarea "x"
type textarea "In the lecture the professor gave several"
type textarea "x"
type textarea "In the lecture the professor gave several"
type textarea "x"
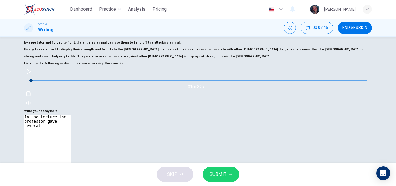
type textarea "In the lecture the professor gave several p"
type textarea "x"
type textarea "In the lecture the professor gave several po"
type textarea "x"
type textarea "In the lecture the professor gave several poi"
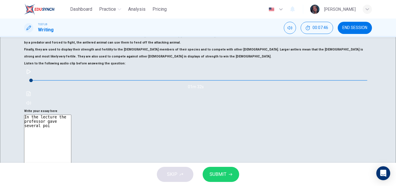
type textarea "x"
type textarea "In the lecture the professor gave several poin"
type textarea "x"
type textarea "In the lecture the professor gave several point"
type textarea "x"
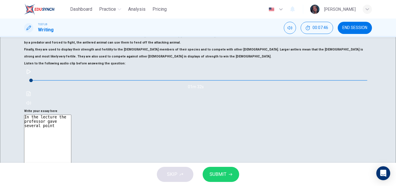
type textarea "In the lecture the professor gave several points"
type textarea "x"
type textarea "In the lecture the professor gave several points"
type textarea "x"
type textarea "In the lecture the professor gave several points"
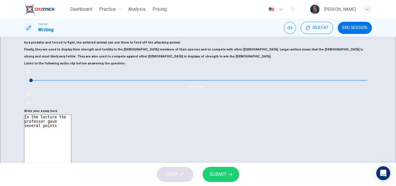
type textarea "x"
type textarea "In the lecture the professor gave several points"
type textarea "x"
type textarea "In the lecture the professor gave several points t"
type textarea "x"
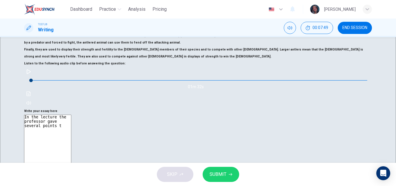
type textarea "In the lecture the professor gave several points th"
type textarea "x"
type textarea "In the lecture the professor gave several points tha"
type textarea "x"
type textarea "In the lecture the professor gave several points that"
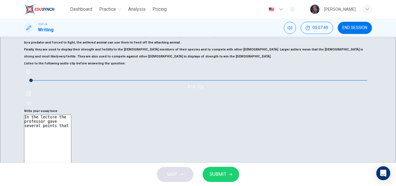
type textarea "x"
type textarea "In the lecture the professor gave several points that"
type textarea "x"
type textarea "In the lecture the professor gave several points that b"
type textarea "x"
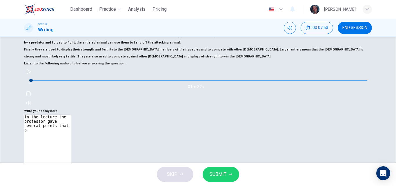
type textarea "In the lecture the professor gave several points that be"
type textarea "x"
type textarea "In the lecture the professor gave several points that be"
type textarea "x"
type textarea "In the lecture the professor gave several points that be a"
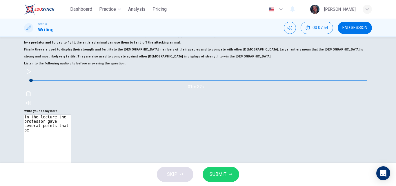
type textarea "x"
type textarea "In the lecture the professor gave several points that be ag"
type textarea "x"
type textarea "In the lecture the professor gave several points that be aga"
type textarea "x"
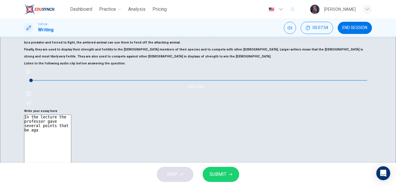
type textarea "In the lecture the professor gave several points that be [PERSON_NAME]"
type textarea "x"
type textarea "In the lecture the professor gave several points that be aga"
type textarea "x"
type textarea "In the lecture the professor gave several points that be ag"
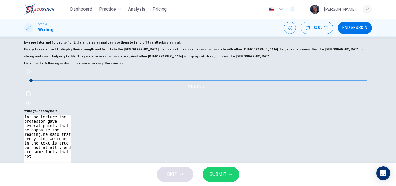
scroll to position [206, 0]
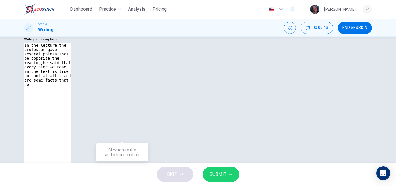
click at [127, 36] on div "01m 32s" at bounding box center [197, 15] width 347 height 41
click at [33, 27] on button "Click to see the audio transcription" at bounding box center [28, 21] width 9 height 9
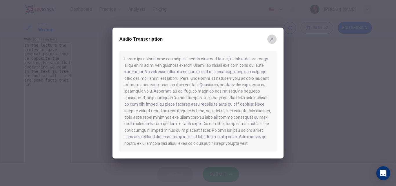
click at [273, 41] on icon "button" at bounding box center [271, 39] width 5 height 5
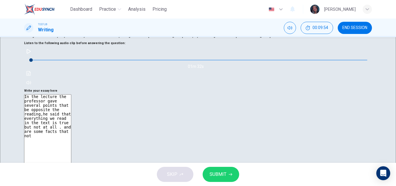
scroll to position [129, 0]
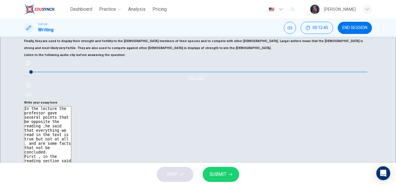
scroll to position [188, 0]
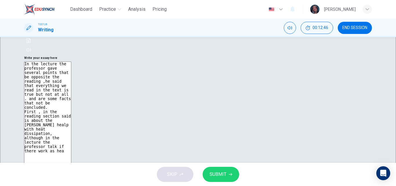
click at [127, 54] on div "01m 32s" at bounding box center [197, 34] width 347 height 41
click at [33, 45] on button "Click to see the audio transcription" at bounding box center [28, 40] width 9 height 9
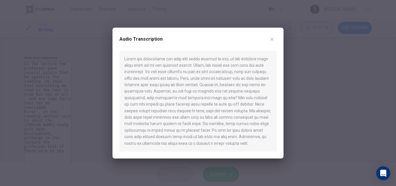
click at [274, 42] on button "button" at bounding box center [271, 38] width 9 height 9
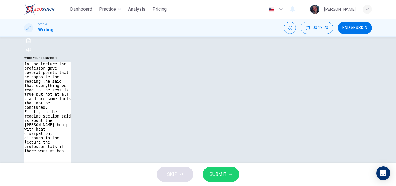
scroll to position [93, 0]
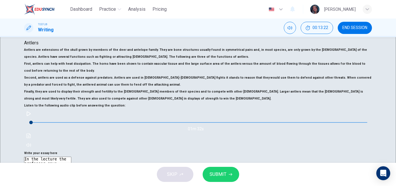
click at [349, 29] on span "END SESSION" at bounding box center [354, 27] width 25 height 5
click at [224, 179] on button "SUBMIT" at bounding box center [220, 173] width 36 height 15
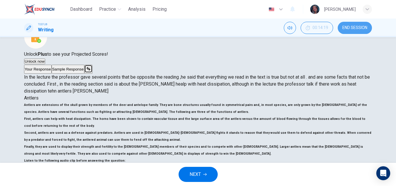
click at [355, 32] on button "END SESSION" at bounding box center [354, 28] width 34 height 12
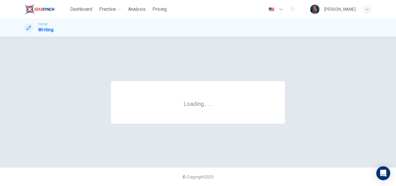
scroll to position [0, 0]
